Goal: Find specific page/section: Find specific page/section

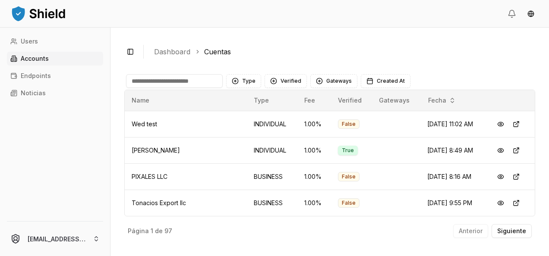
click at [175, 78] on input at bounding box center [174, 81] width 97 height 14
type input "*****"
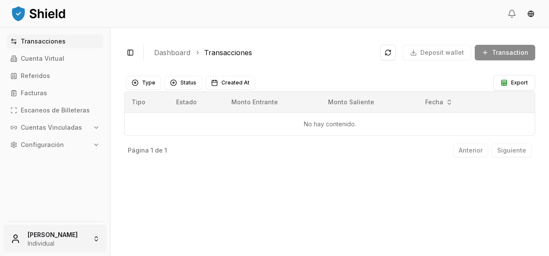
click at [52, 239] on html "Transacciones Cuenta Virtual Referidos Facturas Escaneos de Billeteras Cuentas …" at bounding box center [274, 128] width 549 height 256
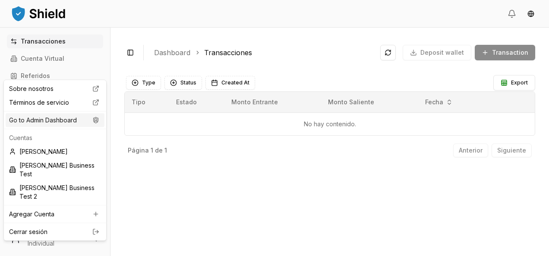
click at [71, 116] on div "Go to Admin Dashboard" at bounding box center [55, 120] width 99 height 14
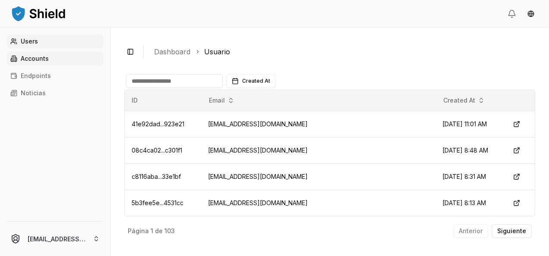
click at [32, 63] on link "Accounts" at bounding box center [55, 59] width 96 height 14
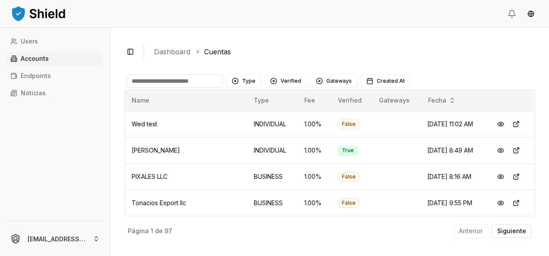
click at [157, 81] on input at bounding box center [174, 81] width 97 height 14
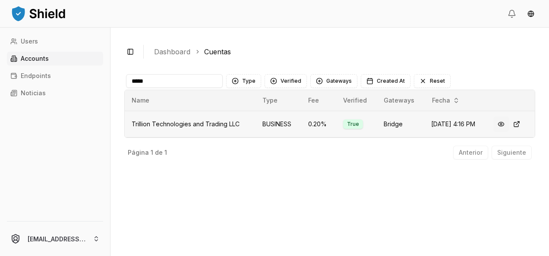
type input "*****"
click at [502, 123] on button at bounding box center [501, 124] width 16 height 16
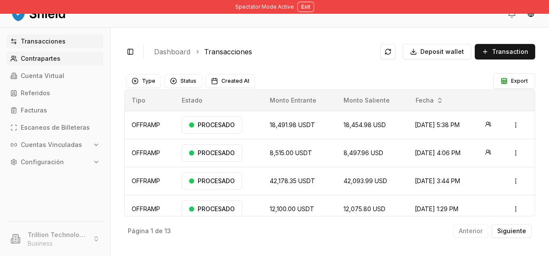
click at [50, 58] on p "Contrapartes" at bounding box center [41, 59] width 40 height 6
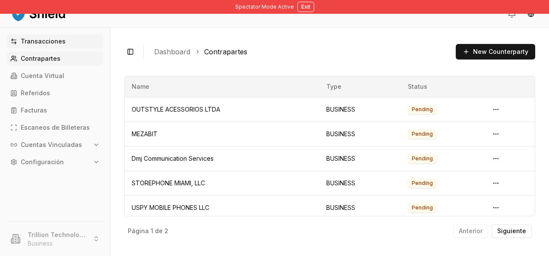
click at [53, 35] on link "Transacciones" at bounding box center [55, 42] width 96 height 14
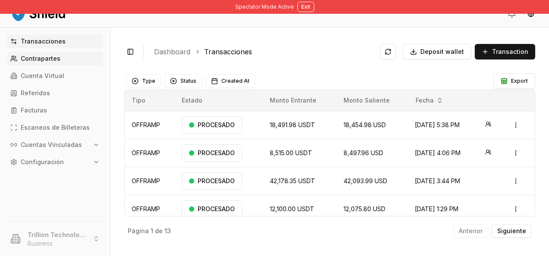
click at [46, 63] on link "Contrapartes" at bounding box center [55, 59] width 96 height 14
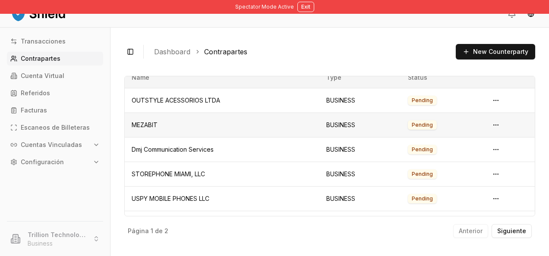
scroll to position [76, 0]
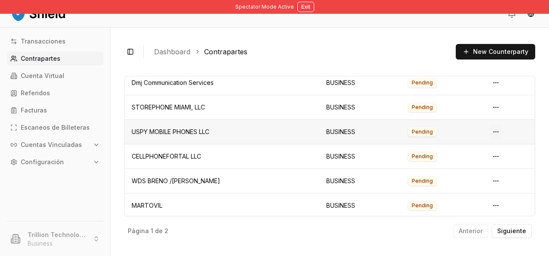
click at [491, 130] on html "Spectator Mode Active Exit Transacciones Contrapartes Cuenta Virtual Referidos …" at bounding box center [274, 128] width 549 height 256
click at [473, 160] on div "View Details" at bounding box center [467, 166] width 56 height 14
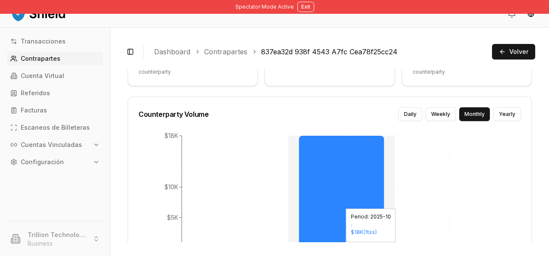
scroll to position [265, 0]
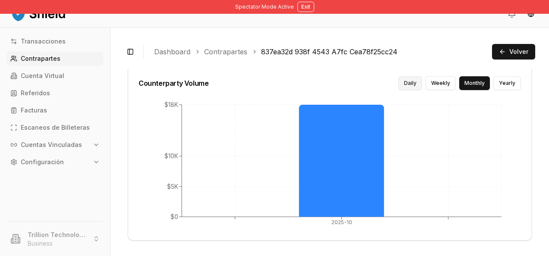
click at [408, 81] on button "Daily" at bounding box center [410, 83] width 24 height 14
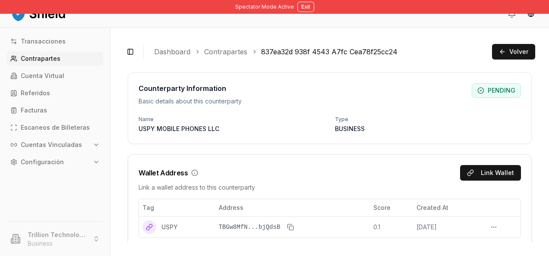
click at [312, 12] on div "Spectator Mode Active Exit" at bounding box center [274, 7] width 549 height 14
click at [305, 7] on button "Exit" at bounding box center [305, 7] width 17 height 10
